Goal: Task Accomplishment & Management: Use online tool/utility

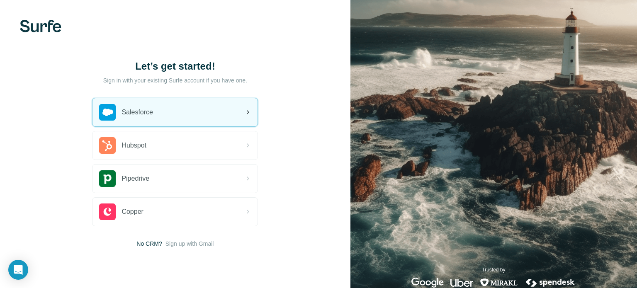
click at [216, 115] on div "Salesforce" at bounding box center [174, 112] width 165 height 28
click at [199, 244] on span "Sign up with Gmail" at bounding box center [189, 244] width 49 height 8
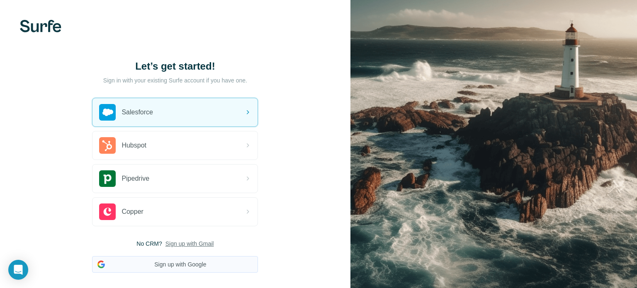
click at [187, 267] on button "Sign up with Google" at bounding box center [175, 264] width 166 height 17
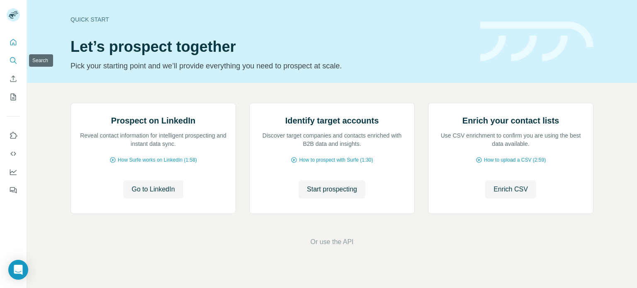
click at [16, 66] on button "Search" at bounding box center [13, 60] width 13 height 15
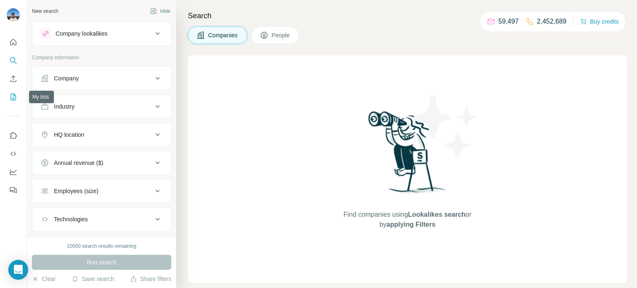
click at [15, 95] on icon "My lists" at bounding box center [13, 97] width 5 height 7
